Goal: Information Seeking & Learning: Learn about a topic

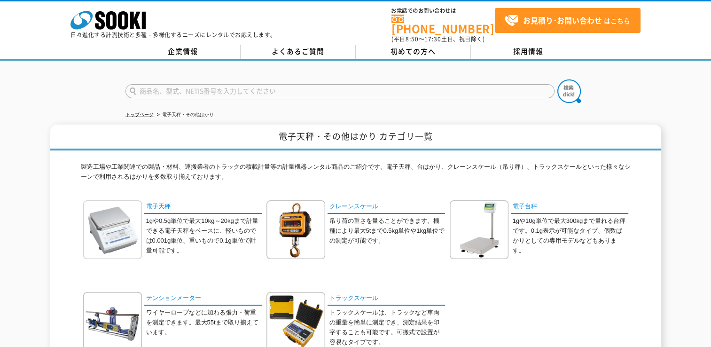
click at [94, 219] on img at bounding box center [112, 229] width 59 height 59
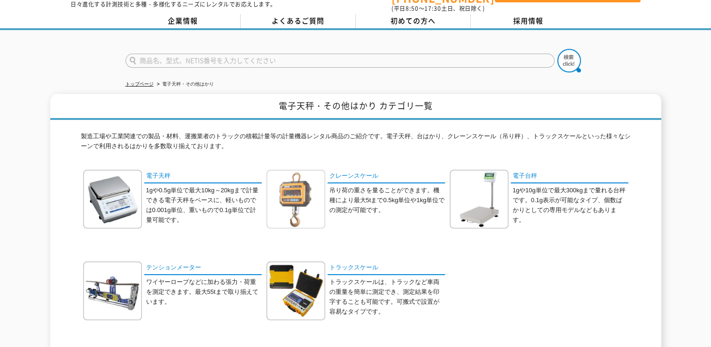
scroll to position [47, 0]
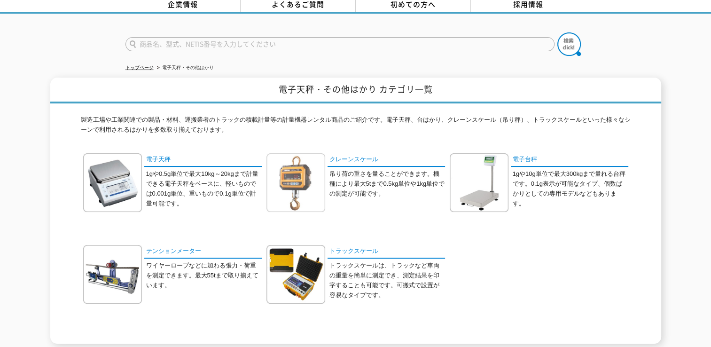
click at [286, 181] on img at bounding box center [296, 182] width 59 height 59
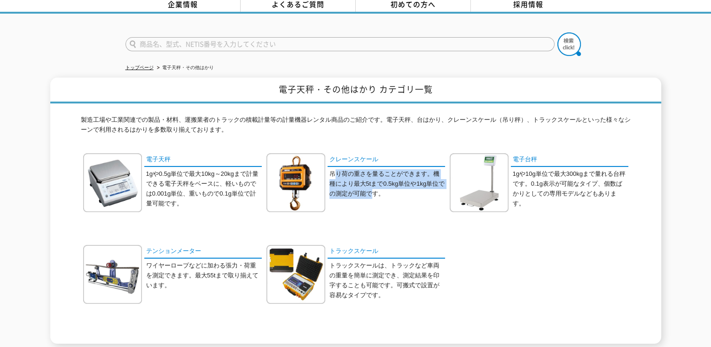
drag, startPoint x: 334, startPoint y: 166, endPoint x: 376, endPoint y: 197, distance: 51.5
click at [376, 197] on div "クレーンスケール 吊り荷の重さを量ることができます。機種により最大5tまで0.5kg単位や1kg単位での測定が可能です。" at bounding box center [356, 189] width 179 height 73
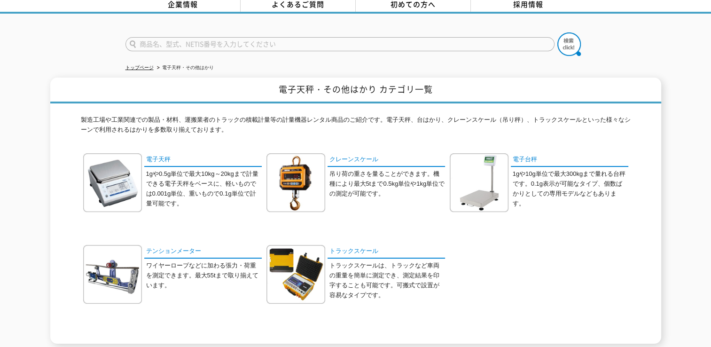
drag, startPoint x: 376, startPoint y: 197, endPoint x: 410, endPoint y: 197, distance: 34.3
click at [410, 197] on div "クレーンスケール 吊り荷の重さを量ることができます。機種により最大5tまで0.5kg単位や1kg単位での測定が可能です。" at bounding box center [356, 189] width 179 height 73
drag, startPoint x: 398, startPoint y: 193, endPoint x: 385, endPoint y: 199, distance: 14.3
click at [385, 199] on div "クレーンスケール 吊り荷の重さを量ることができます。機種により最大5tまで0.5kg単位や1kg単位での測定が可能です。" at bounding box center [356, 189] width 179 height 73
drag, startPoint x: 385, startPoint y: 199, endPoint x: 431, endPoint y: 202, distance: 46.1
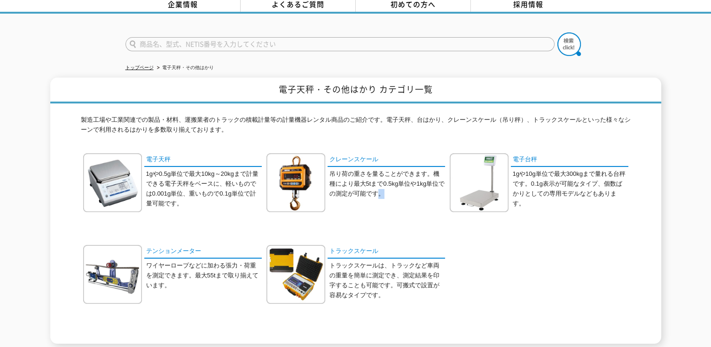
click at [431, 202] on div "クレーンスケール 吊り荷の重さを量ることができます。機種により最大5tまで0.5kg単位や1kg単位での測定が可能です。" at bounding box center [356, 189] width 179 height 73
click at [386, 187] on p "吊り荷の重さを量ることができます。機種により最大5tまで0.5kg単位や1kg単位での測定が可能です。" at bounding box center [388, 183] width 116 height 29
click at [299, 186] on img at bounding box center [296, 182] width 59 height 59
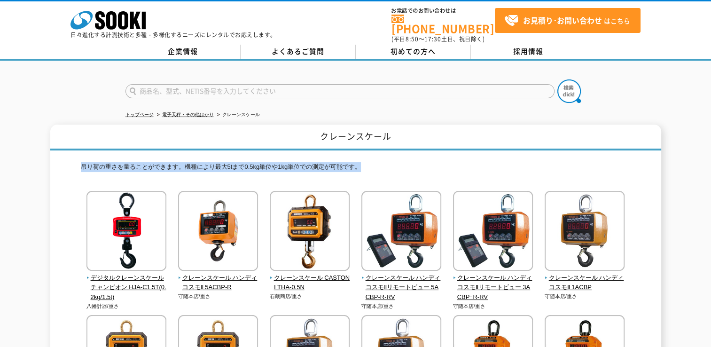
drag, startPoint x: 366, startPoint y: 161, endPoint x: 11, endPoint y: 165, distance: 354.5
drag, startPoint x: 77, startPoint y: 158, endPoint x: 579, endPoint y: 163, distance: 502.6
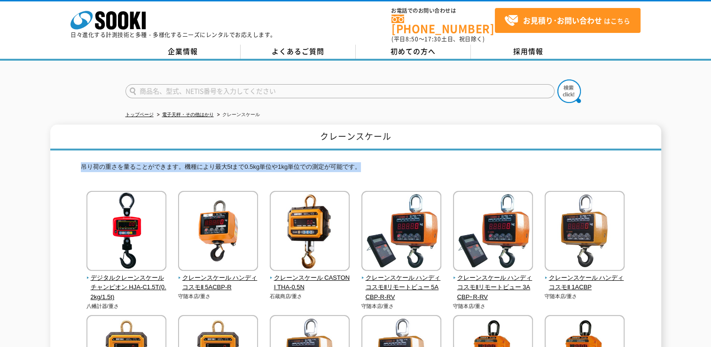
click at [579, 162] on p "吊り荷の重さを量ることができます。機種により最大5tまで0.5kg単位や1kg単位での測定が可能です。" at bounding box center [356, 169] width 550 height 15
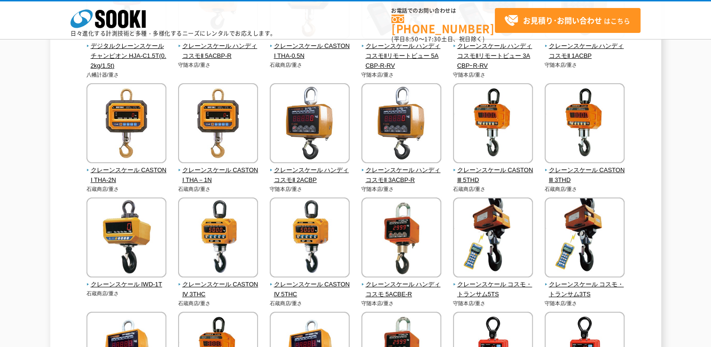
scroll to position [376, 0]
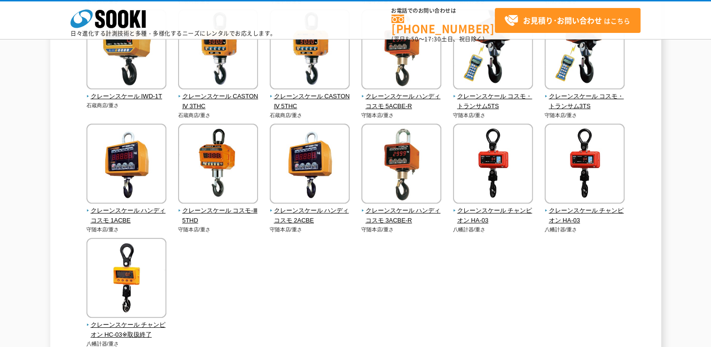
click at [387, 285] on div "デジタルクレーンスケール チャンピオン HJA-C1.5T(0.2kg/1.5t) 八幡計器/重さ" at bounding box center [356, 68] width 550 height 595
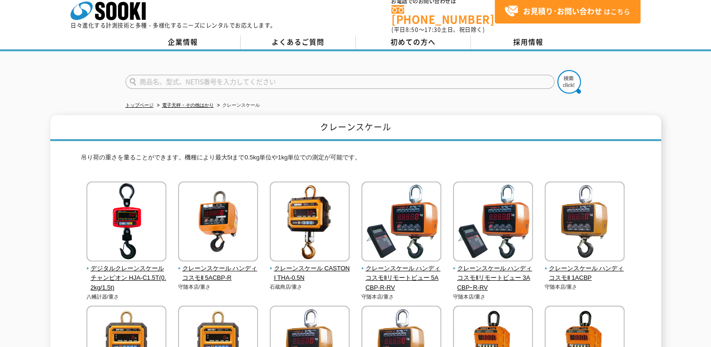
scroll to position [0, 0]
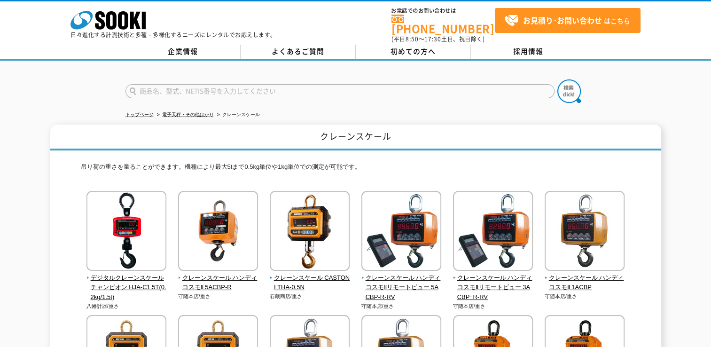
drag, startPoint x: 363, startPoint y: 158, endPoint x: 544, endPoint y: 149, distance: 181.7
click at [495, 162] on p "吊り荷の重さを量ることができます。機種により最大5tまで0.5kg単位や1kg単位での測定が可能です。" at bounding box center [356, 169] width 550 height 15
drag, startPoint x: 357, startPoint y: 159, endPoint x: 453, endPoint y: 159, distance: 95.4
click at [453, 162] on p "吊り荷の重さを量ることができます。機種により最大5tまで0.5kg単位や1kg単位での測定が可能です。" at bounding box center [356, 169] width 550 height 15
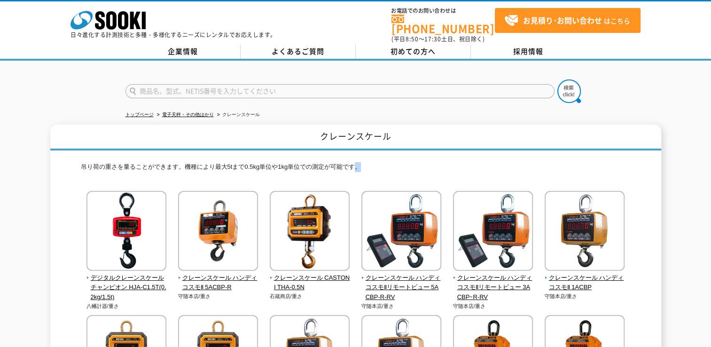
click at [453, 162] on p "吊り荷の重さを量ることができます。機種により最大5tまで0.5kg単位や1kg単位での測定が可能です。" at bounding box center [356, 169] width 550 height 15
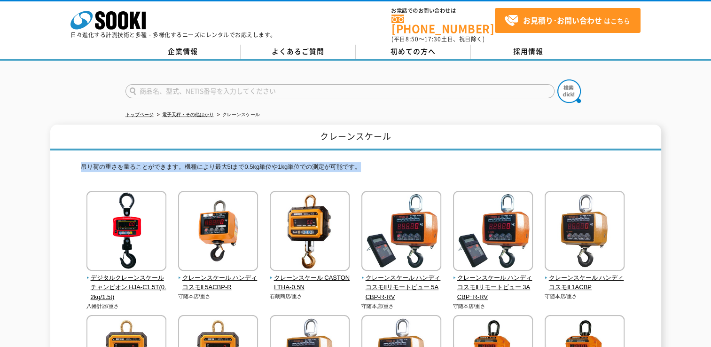
drag, startPoint x: 391, startPoint y: 161, endPoint x: 15, endPoint y: 162, distance: 376.1
drag, startPoint x: 15, startPoint y: 162, endPoint x: 24, endPoint y: 171, distance: 12.6
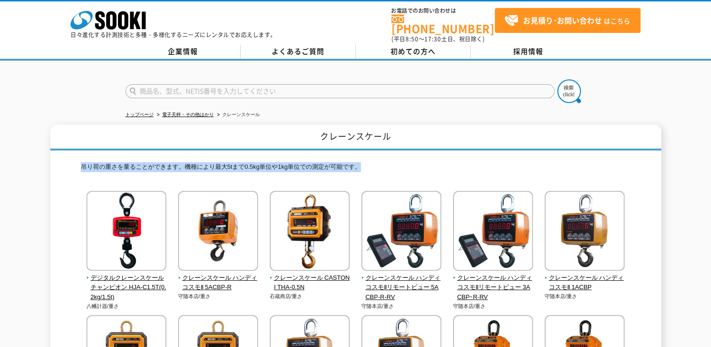
drag, startPoint x: 67, startPoint y: 160, endPoint x: 551, endPoint y: 157, distance: 484.2
click at [551, 162] on p "吊り荷の重さを量ることができます。機種により最大5tまで0.5kg単位や1kg単位での測定が可能です。" at bounding box center [356, 169] width 550 height 15
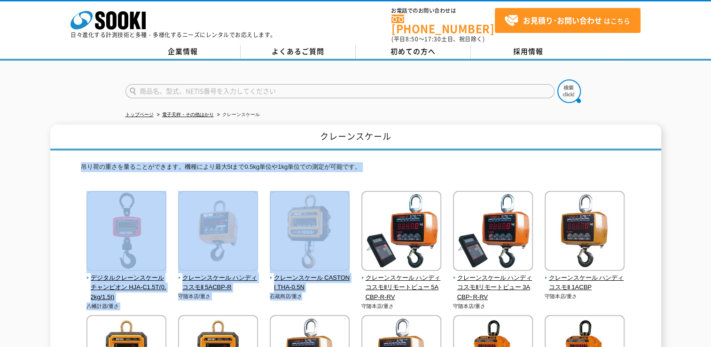
drag, startPoint x: 365, startPoint y: 170, endPoint x: 68, endPoint y: 169, distance: 297.1
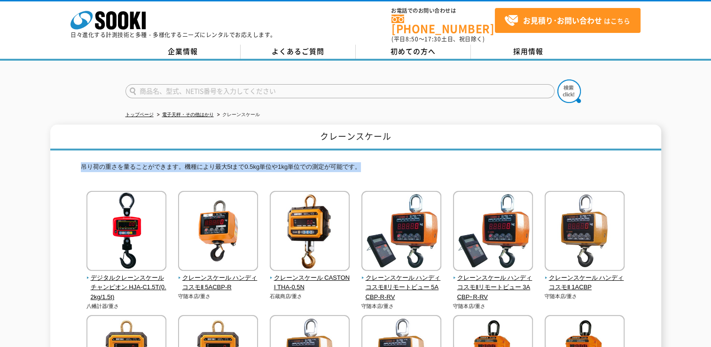
drag, startPoint x: 79, startPoint y: 161, endPoint x: 468, endPoint y: 159, distance: 389.3
